Goal: Task Accomplishment & Management: Complete application form

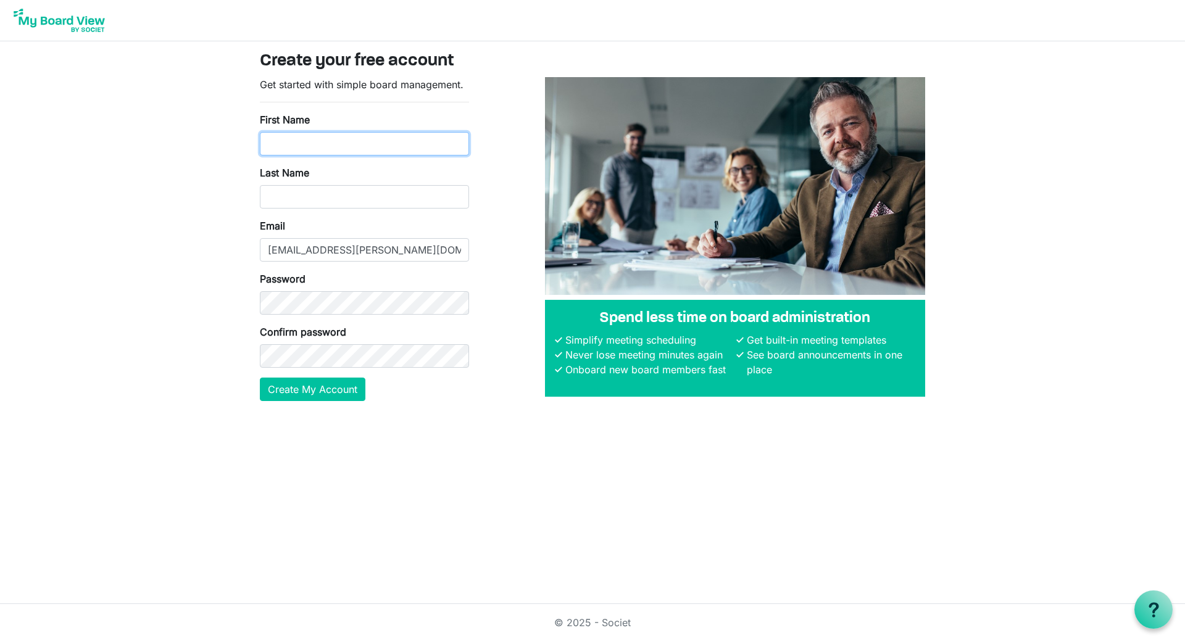
click at [317, 151] on input "First Name" at bounding box center [364, 143] width 209 height 23
type input "Wesley"
type input "Felice"
click at [260, 378] on button "Create My Account" at bounding box center [312, 389] width 105 height 23
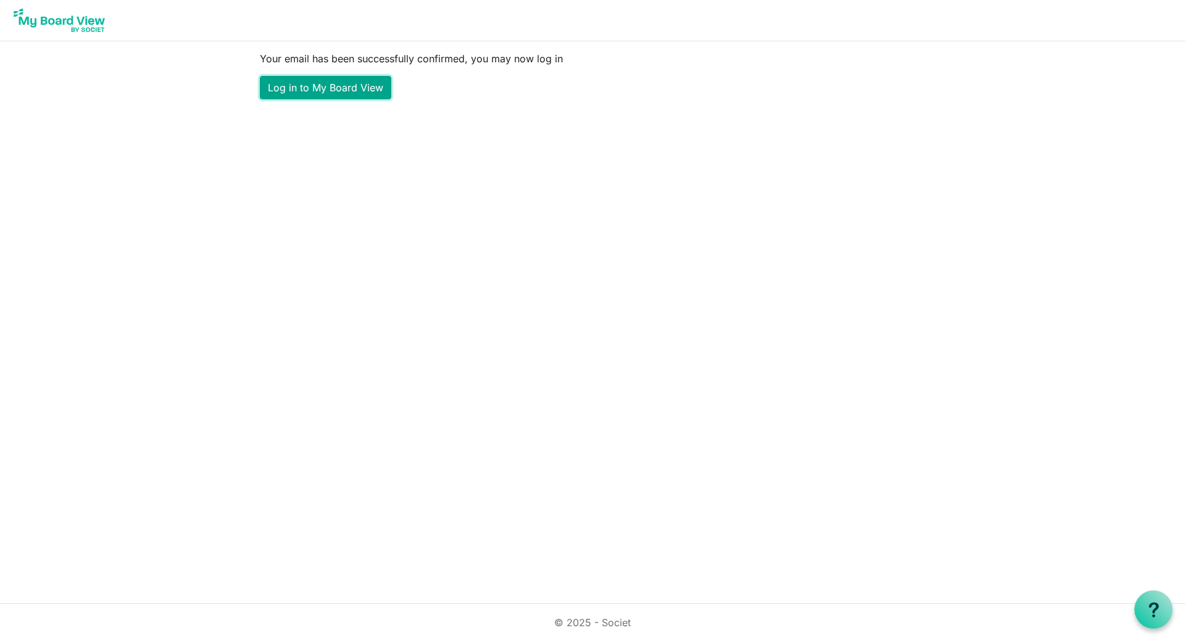
click at [336, 91] on link "Log in to My Board View" at bounding box center [325, 87] width 131 height 23
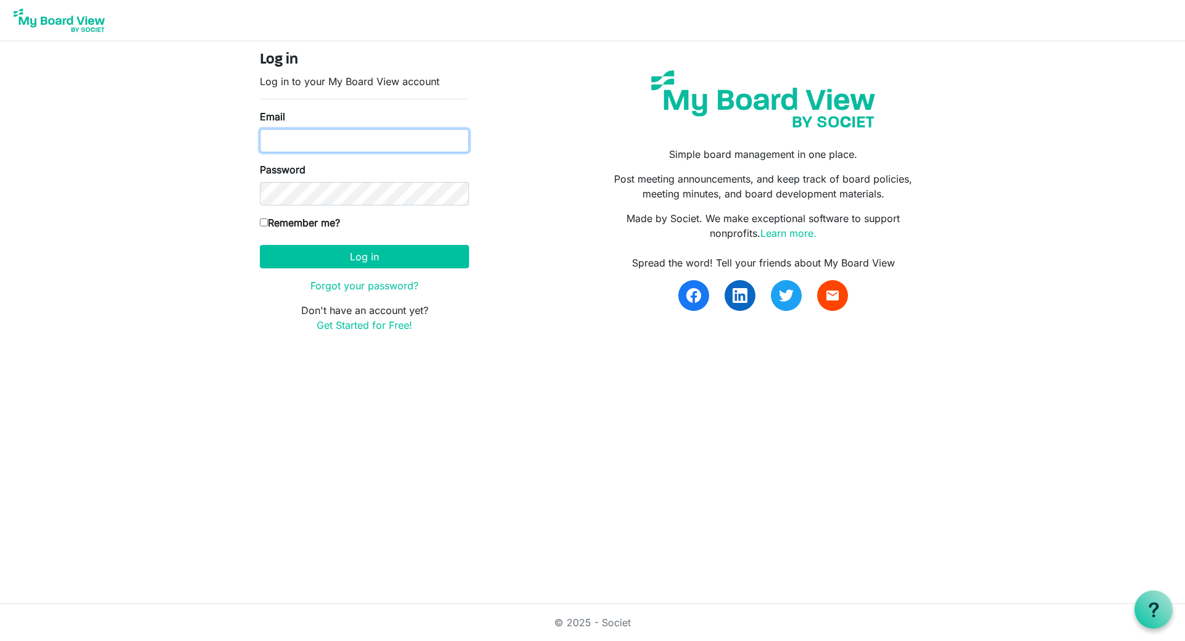
type input "wfelice@buchalter.com"
click at [363, 455] on html "Log in Log in to your My Board View account Email wfelice@buchalter.com Passwor…" at bounding box center [592, 320] width 1185 height 641
click at [366, 253] on button "Log in" at bounding box center [364, 256] width 209 height 23
